Goal: Task Accomplishment & Management: Use online tool/utility

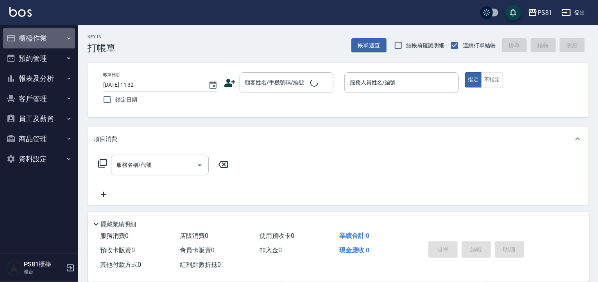
click at [63, 45] on button "櫃檯作業" at bounding box center [39, 38] width 72 height 20
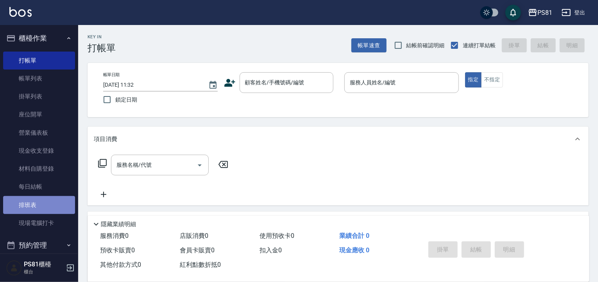
click at [45, 200] on link "排班表" at bounding box center [39, 205] width 72 height 18
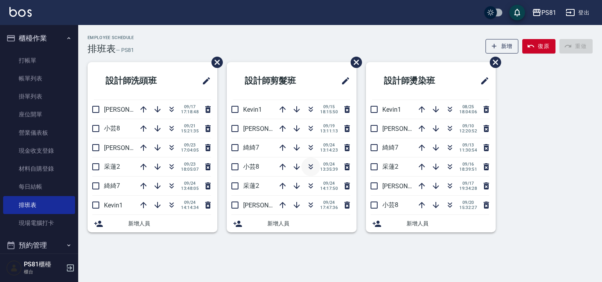
click at [313, 167] on icon "button" at bounding box center [310, 166] width 9 height 9
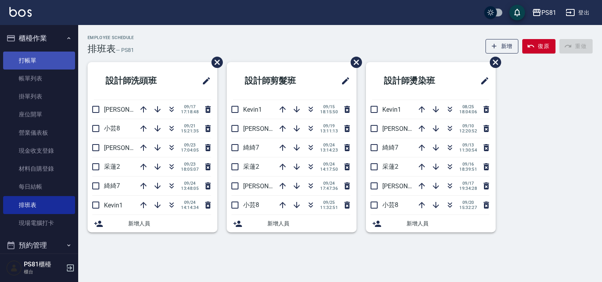
click at [47, 54] on link "打帳單" at bounding box center [39, 61] width 72 height 18
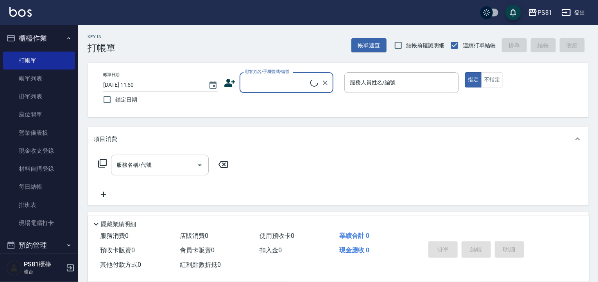
click at [265, 82] on input "顧客姓名/手機號碼/編號" at bounding box center [276, 83] width 67 height 14
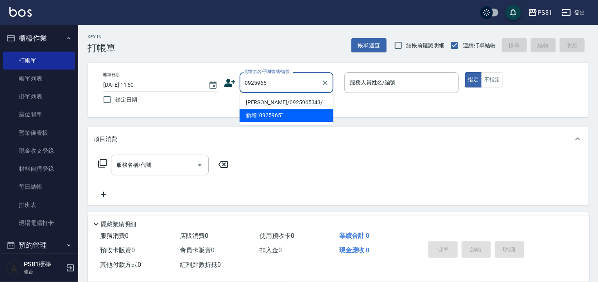
click at [303, 103] on li "[PERSON_NAME]/0925965343/" at bounding box center [287, 102] width 94 height 13
type input "[PERSON_NAME]/0925965343/"
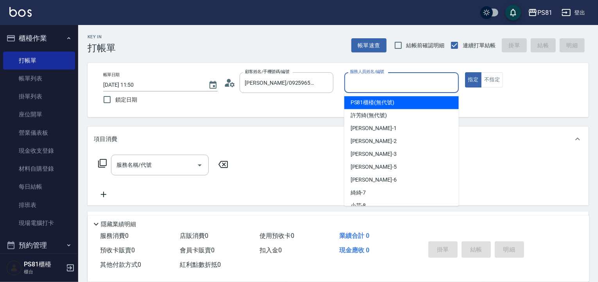
click at [366, 84] on input "服務人員姓名/編號" at bounding box center [401, 83] width 107 height 14
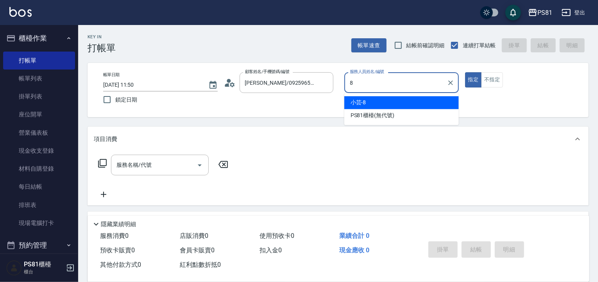
type input "小芸-8"
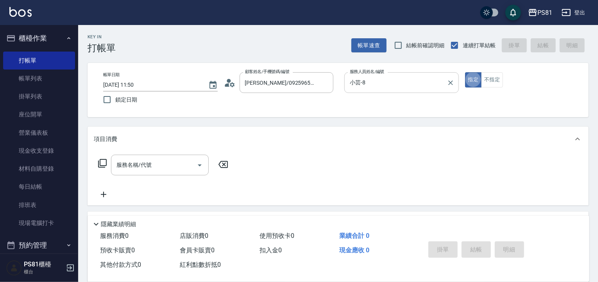
type button "true"
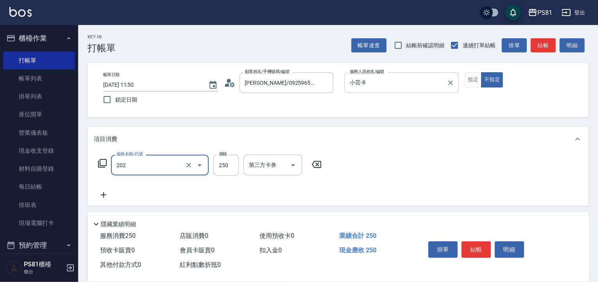
type input "單剪250(202)"
click at [470, 244] on button "結帳" at bounding box center [475, 249] width 29 height 16
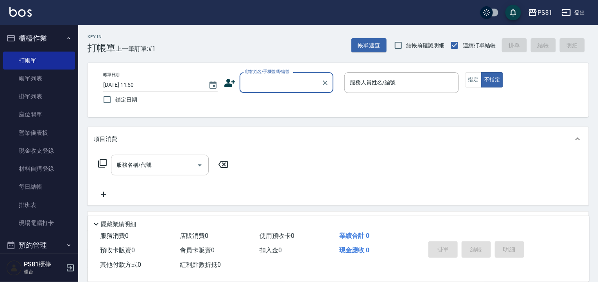
click at [247, 55] on div "Key In 打帳單 上一筆訂單:#1 帳單速查 結帳前確認明細 連續打單結帳 掛單 結帳 明細 帳單日期 [DATE] 11:50 鎖定日期 顧客姓名/手機…" at bounding box center [338, 202] width 520 height 355
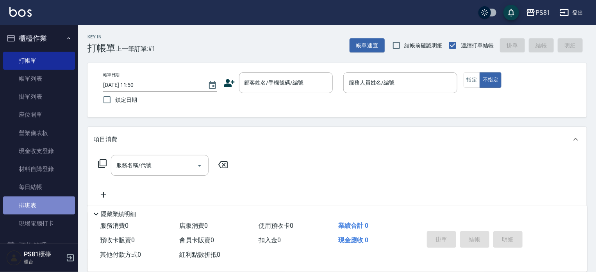
click at [45, 207] on link "排班表" at bounding box center [39, 205] width 72 height 18
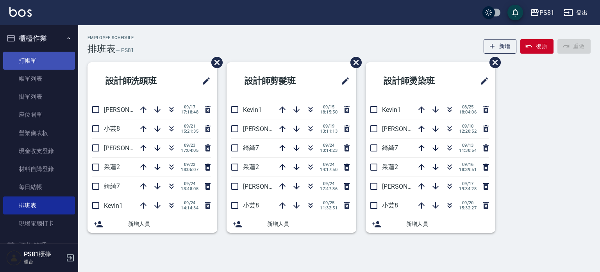
click at [30, 57] on link "打帳單" at bounding box center [39, 61] width 72 height 18
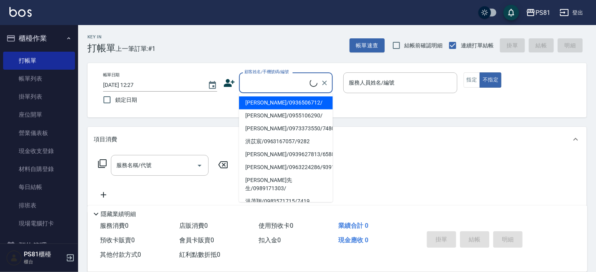
click at [296, 81] on input "顧客姓名/手機號碼/編號" at bounding box center [276, 83] width 67 height 14
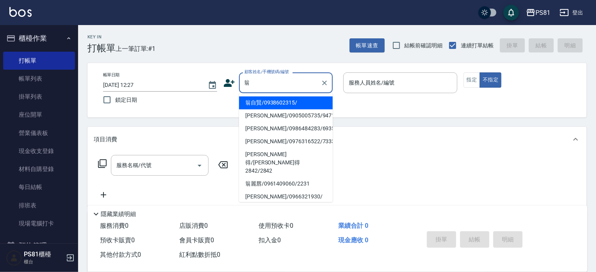
click at [288, 103] on li "翁自賢/0938602315/" at bounding box center [286, 102] width 94 height 13
type input "翁自賢/0938602315/"
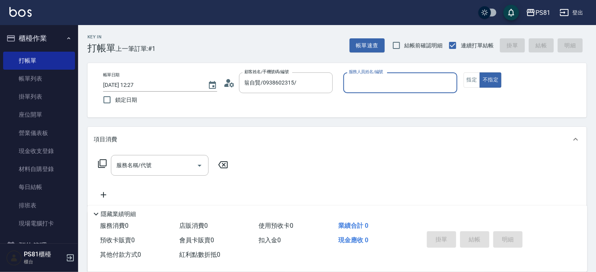
type input "小芸-8"
drag, startPoint x: 177, startPoint y: 173, endPoint x: 181, endPoint y: 172, distance: 4.9
click at [181, 172] on input "服務名稱/代號" at bounding box center [153, 165] width 79 height 14
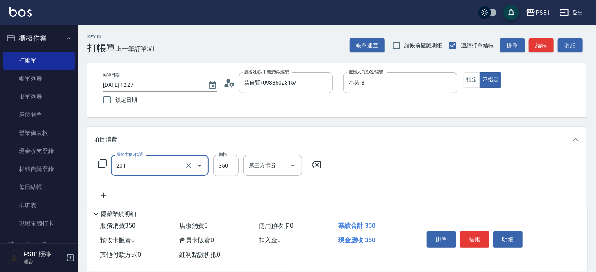
type input "洗剪350(201)"
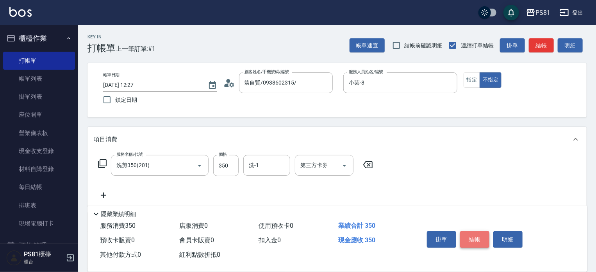
click at [476, 240] on button "結帳" at bounding box center [474, 239] width 29 height 16
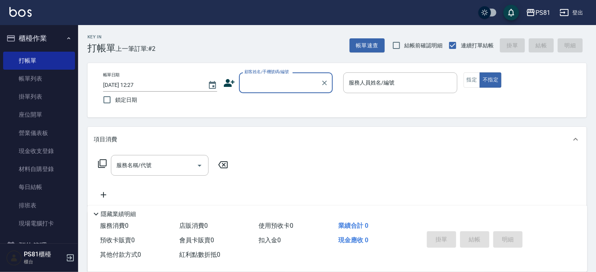
click at [289, 53] on div "Key In 打帳單 上一筆訂單:#2 帳單速查 結帳前確認明細 連續打單結帳 掛單 結帳 明細" at bounding box center [332, 39] width 509 height 29
